Goal: Information Seeking & Learning: Find specific fact

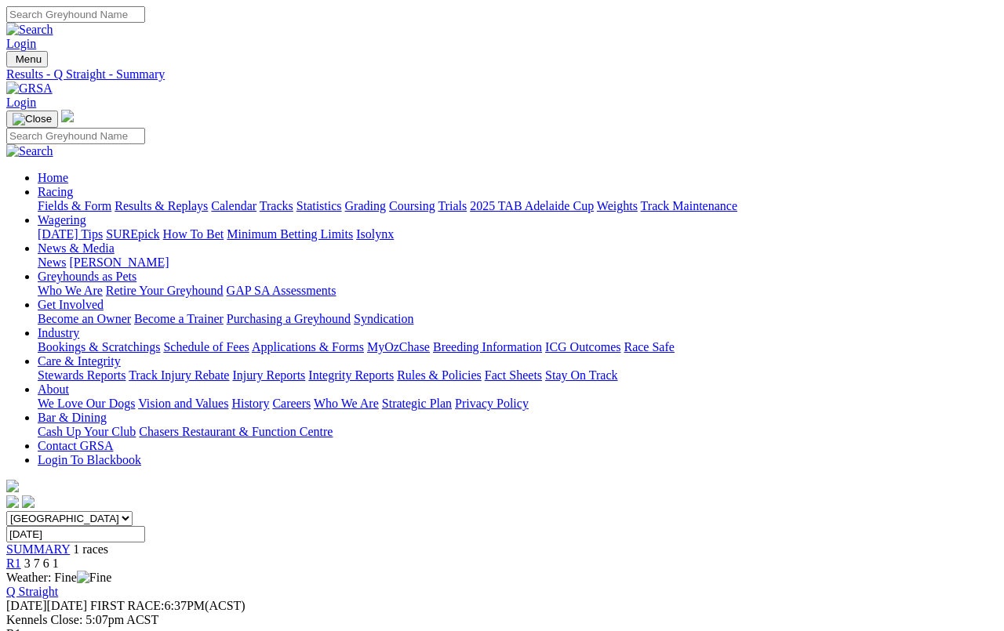
click at [74, 199] on link "Fields & Form" at bounding box center [75, 205] width 74 height 13
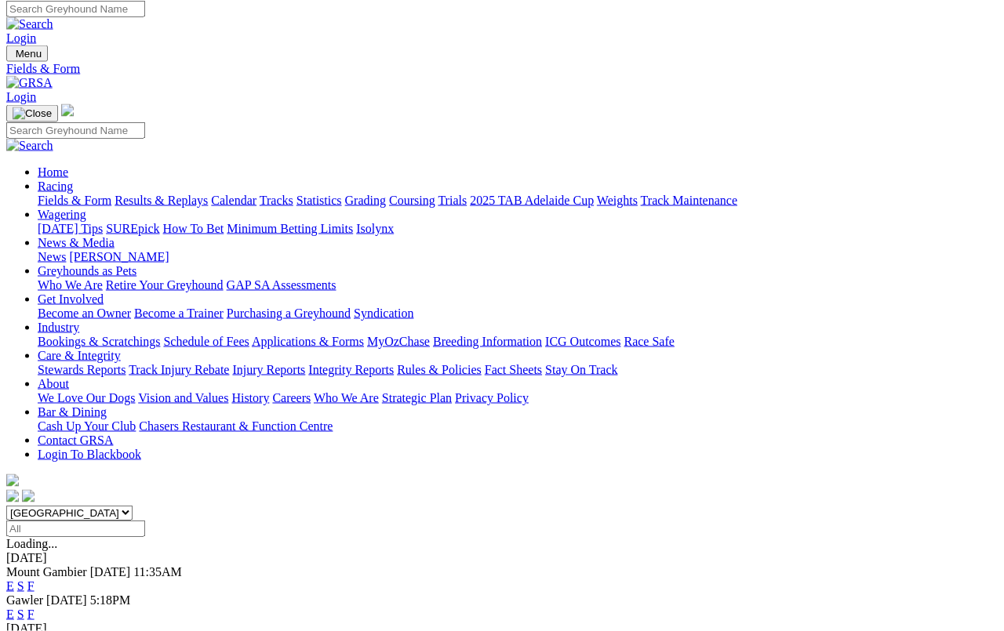
scroll to position [5, 0]
click at [35, 609] on link "F" at bounding box center [30, 615] width 7 height 13
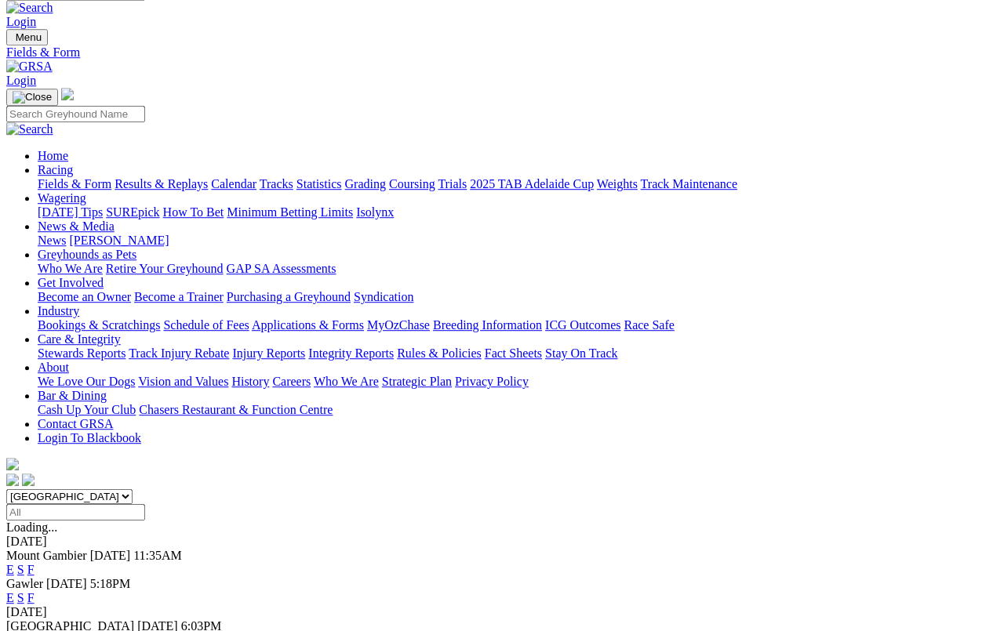
scroll to position [22, 0]
click at [35, 563] on link "F" at bounding box center [30, 569] width 7 height 13
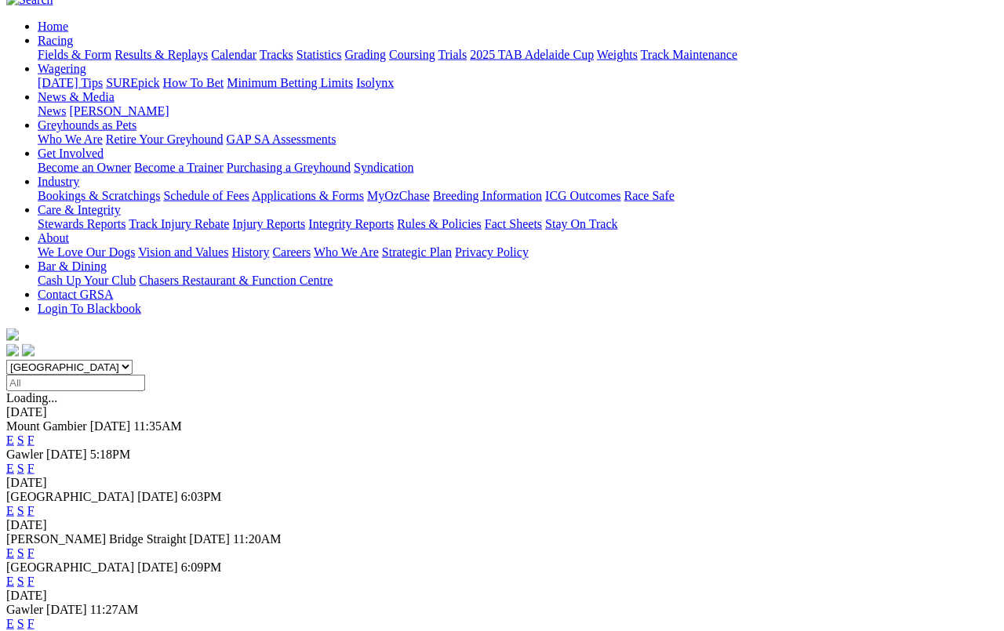
scroll to position [151, 0]
click at [35, 462] on link "F" at bounding box center [30, 468] width 7 height 13
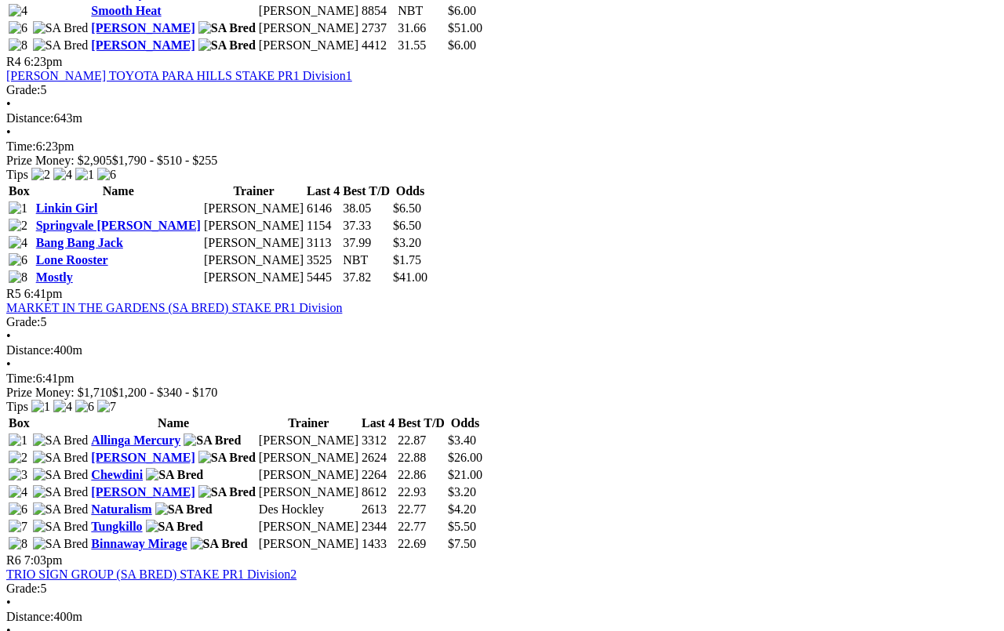
scroll to position [1468, 0]
